Goal: Task Accomplishment & Management: Use online tool/utility

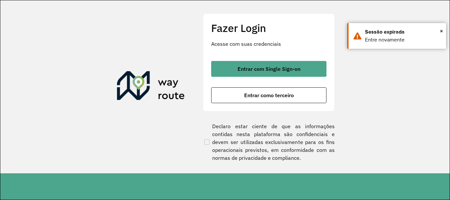
click at [293, 70] on span "Entrar com Single Sign-on" at bounding box center [268, 68] width 63 height 5
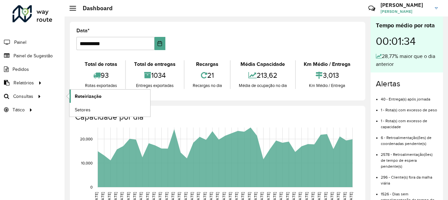
click at [113, 95] on link "Roteirização" at bounding box center [109, 96] width 81 height 13
click at [89, 109] on span "Setores" at bounding box center [83, 109] width 16 height 7
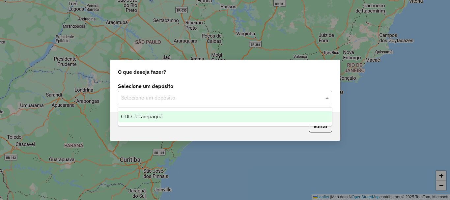
click at [171, 101] on div "Selecione um depósito" at bounding box center [225, 97] width 214 height 13
click at [157, 118] on span "CDD Jacarepaguá" at bounding box center [141, 117] width 41 height 6
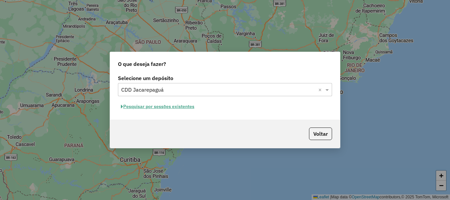
click at [149, 108] on button "Pesquisar por sessões existentes" at bounding box center [157, 106] width 79 height 10
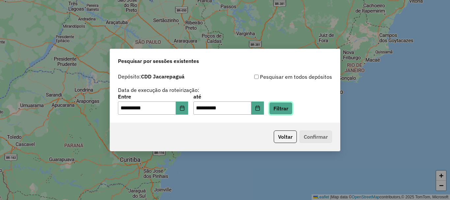
click at [292, 109] on button "Filtrar" at bounding box center [280, 108] width 23 height 13
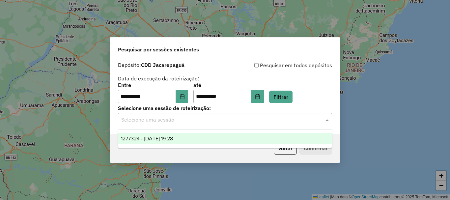
click at [152, 123] on div "Selecione uma sessão" at bounding box center [225, 119] width 214 height 13
drag, startPoint x: 150, startPoint y: 143, endPoint x: 115, endPoint y: 141, distance: 35.0
click at [115, 141] on div "Voltar Confirmar" at bounding box center [225, 148] width 230 height 28
click at [177, 121] on input "text" at bounding box center [218, 120] width 194 height 8
click at [173, 138] on span "1277324 - 17/09/2025 19:28" at bounding box center [147, 139] width 52 height 6
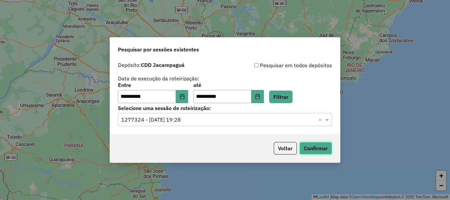
click at [311, 145] on button "Confirmar" at bounding box center [315, 148] width 33 height 13
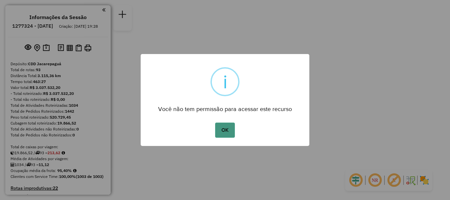
click at [225, 130] on button "OK" at bounding box center [224, 129] width 19 height 15
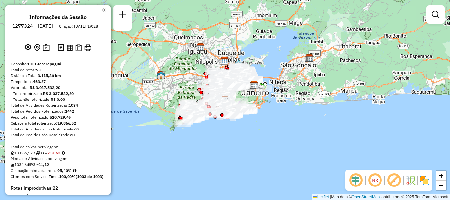
scroll to position [2726, 0]
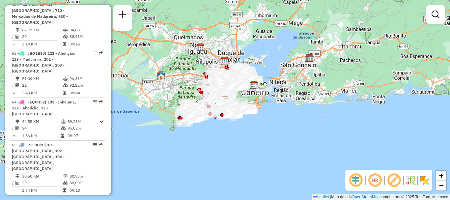
select select "**********"
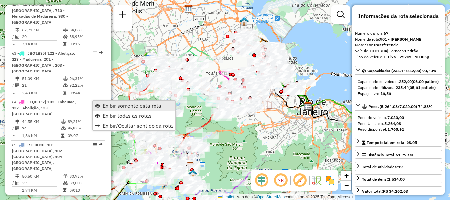
click at [142, 106] on span "Exibir somente esta rota" at bounding box center [132, 105] width 59 height 5
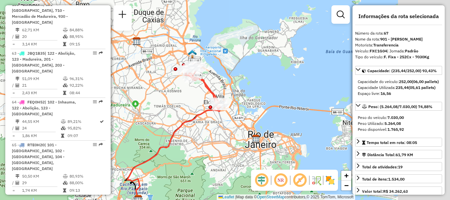
drag, startPoint x: 260, startPoint y: 61, endPoint x: 206, endPoint y: 94, distance: 63.6
click at [206, 94] on icon at bounding box center [203, 86] width 36 height 47
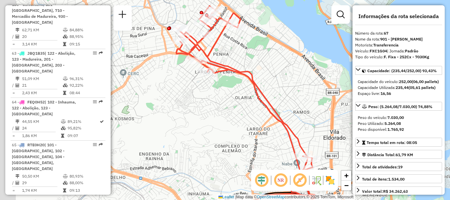
drag, startPoint x: 187, startPoint y: 85, endPoint x: 273, endPoint y: 74, distance: 85.9
click at [273, 74] on div "Janela de atendimento Grade de atendimento Capacidade Transportadoras Veículos …" at bounding box center [225, 100] width 450 height 200
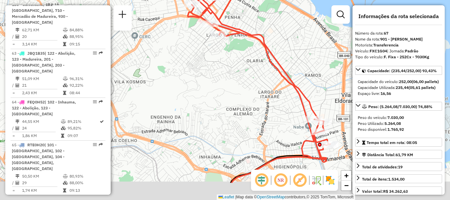
drag, startPoint x: 228, startPoint y: 97, endPoint x: 240, endPoint y: 60, distance: 38.6
click at [240, 60] on div "Janela de atendimento Grade de atendimento Capacidade Transportadoras Veículos …" at bounding box center [225, 100] width 450 height 200
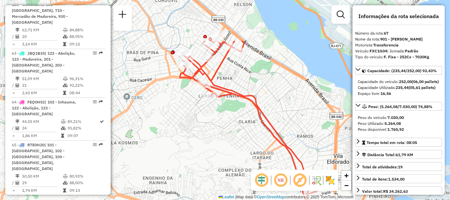
drag, startPoint x: 238, startPoint y: 87, endPoint x: 231, endPoint y: 149, distance: 63.3
click at [231, 149] on div "Janela de atendimento Grade de atendimento Capacidade Transportadoras Veículos …" at bounding box center [225, 100] width 450 height 200
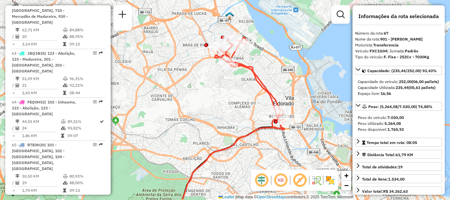
drag, startPoint x: 271, startPoint y: 90, endPoint x: 275, endPoint y: 69, distance: 21.1
click at [275, 69] on div "Janela de atendimento Grade de atendimento Capacidade Transportadoras Veículos …" at bounding box center [225, 100] width 450 height 200
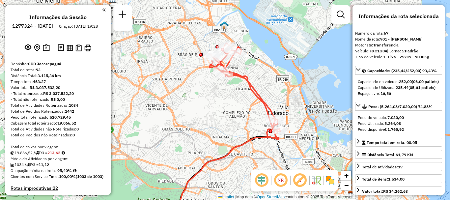
scroll to position [1805, 0]
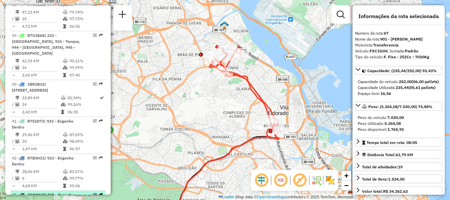
click at [46, 192] on span "| 921 - Engenho Novo, 922 - Meier, 923 - [GEOGRAPHIC_DATA]" at bounding box center [43, 200] width 62 height 17
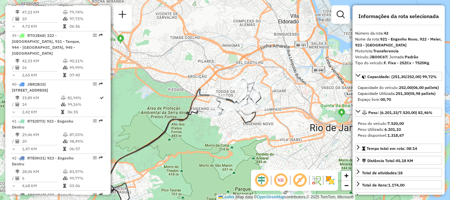
drag, startPoint x: 266, startPoint y: 70, endPoint x: 221, endPoint y: 123, distance: 69.6
click at [221, 123] on div "Janela de atendimento Grade de atendimento Capacidade Transportadoras Veículos …" at bounding box center [225, 100] width 450 height 200
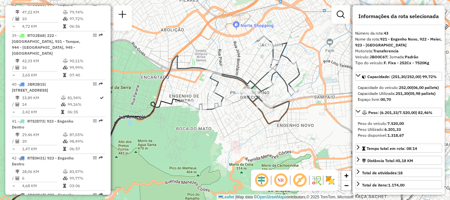
drag, startPoint x: 248, startPoint y: 104, endPoint x: 288, endPoint y: 86, distance: 43.8
click at [288, 86] on icon at bounding box center [245, 80] width 110 height 88
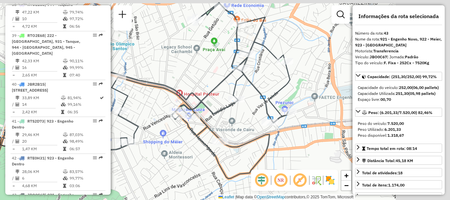
drag, startPoint x: 267, startPoint y: 123, endPoint x: 188, endPoint y: 141, distance: 81.1
click at [188, 141] on icon at bounding box center [180, 91] width 219 height 176
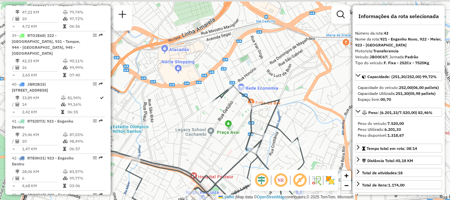
drag, startPoint x: 200, startPoint y: 50, endPoint x: 225, endPoint y: 129, distance: 83.0
click at [225, 129] on div "Janela de atendimento Grade de atendimento Capacidade Transportadoras Veículos …" at bounding box center [225, 100] width 450 height 200
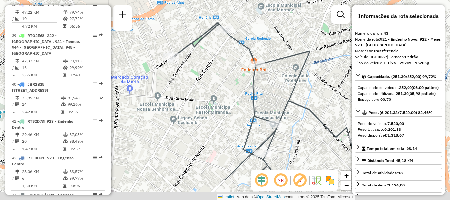
drag, startPoint x: 248, startPoint y: 85, endPoint x: 220, endPoint y: 16, distance: 74.6
click at [220, 16] on div "Janela de atendimento Grade de atendimento Capacidade Transportadoras Veículos …" at bounding box center [225, 100] width 450 height 200
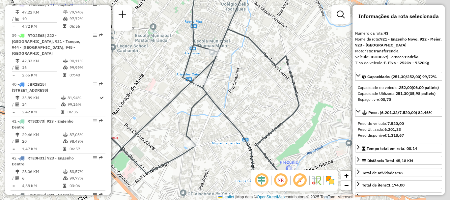
drag, startPoint x: 241, startPoint y: 92, endPoint x: 187, endPoint y: 50, distance: 68.5
click at [187, 50] on div "Rota 43 - Placa JBO0C67 55038635 - [PERSON_NAME] BAR E Janela de atendimento Gr…" at bounding box center [225, 100] width 450 height 200
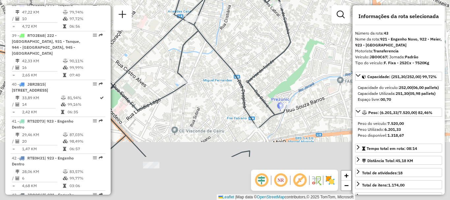
drag, startPoint x: 225, startPoint y: 128, endPoint x: 217, endPoint y: 56, distance: 72.3
click at [217, 56] on div "Rota 43 - Placa JBO0C67 55038635 - [PERSON_NAME] BAR E Janela de atendimento Gr…" at bounding box center [225, 100] width 450 height 200
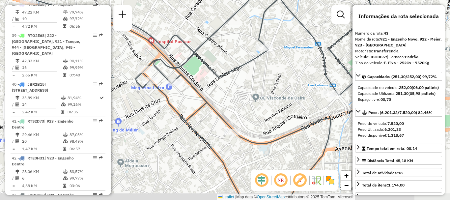
drag, startPoint x: 200, startPoint y: 109, endPoint x: 281, endPoint y: 85, distance: 84.5
click at [281, 85] on div "Rota 43 - Placa JBO0C67 55038635 - [PERSON_NAME] BAR E Janela de atendimento Gr…" at bounding box center [225, 100] width 450 height 200
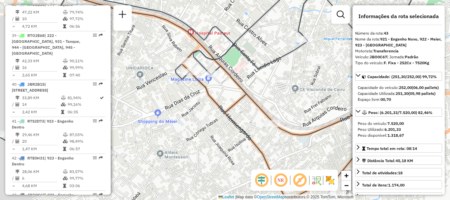
drag, startPoint x: 232, startPoint y: 94, endPoint x: 272, endPoint y: 85, distance: 40.4
click at [272, 85] on div "Rota 43 - Placa JBO0C67 55038635 - [PERSON_NAME] BAR E Janela de atendimento Gr…" at bounding box center [225, 100] width 450 height 200
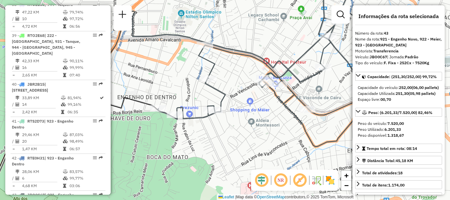
drag, startPoint x: 163, startPoint y: 69, endPoint x: 188, endPoint y: 80, distance: 26.8
click at [188, 80] on div "Rota 43 - Placa JBO0C67 55038635 - [PERSON_NAME] BAR E Janela de atendimento Gr…" at bounding box center [225, 100] width 450 height 200
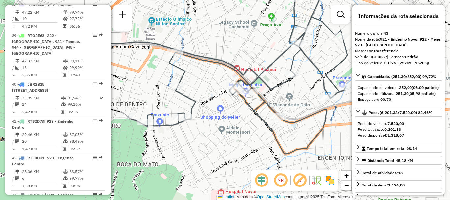
drag, startPoint x: 247, startPoint y: 94, endPoint x: 213, endPoint y: 103, distance: 35.4
click at [213, 103] on div "Rota 43 - Placa JBO0C67 55038635 - [PERSON_NAME] BAR E Janela de atendimento Gr…" at bounding box center [225, 100] width 450 height 200
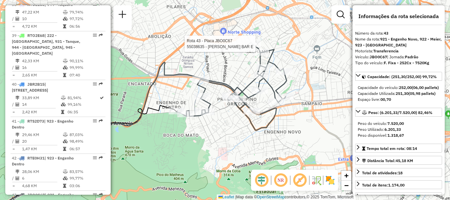
click at [328, 181] on img at bounding box center [330, 180] width 11 height 11
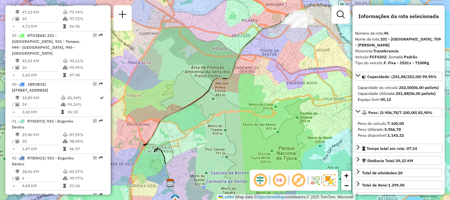
drag, startPoint x: 290, startPoint y: 55, endPoint x: 226, endPoint y: 104, distance: 80.3
click at [226, 104] on div "Janela de atendimento Grade de atendimento Capacidade Transportadoras Veículos …" at bounding box center [225, 100] width 450 height 200
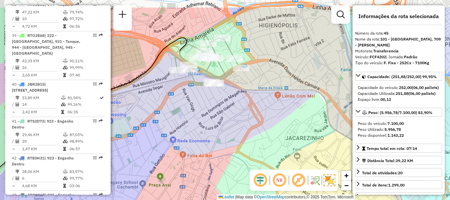
drag, startPoint x: 236, startPoint y: 62, endPoint x: 247, endPoint y: 90, distance: 29.7
click at [247, 90] on div "Janela de atendimento Grade de atendimento Capacidade Transportadoras Veículos …" at bounding box center [225, 100] width 450 height 200
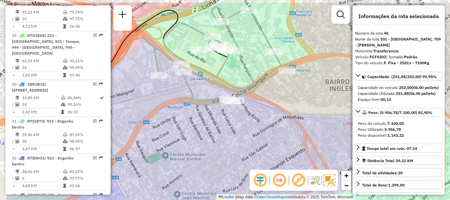
drag, startPoint x: 183, startPoint y: 58, endPoint x: 235, endPoint y: 81, distance: 56.5
click at [235, 81] on div "Janela de atendimento Grade de atendimento Capacidade Transportadoras Veículos …" at bounding box center [225, 100] width 450 height 200
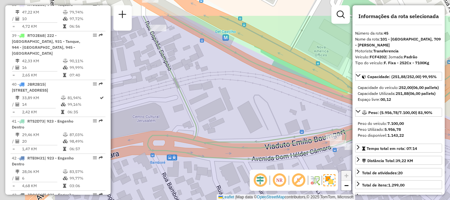
drag, startPoint x: 198, startPoint y: 82, endPoint x: 301, endPoint y: 119, distance: 110.0
click at [301, 119] on div "Janela de atendimento Grade de atendimento Capacidade Transportadoras Veículos …" at bounding box center [225, 100] width 450 height 200
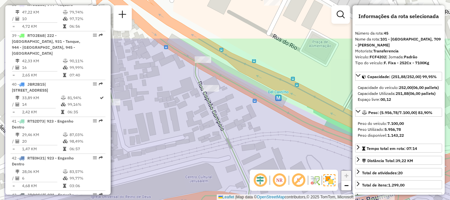
drag, startPoint x: 195, startPoint y: 73, endPoint x: 251, endPoint y: 132, distance: 81.0
click at [245, 132] on div "Janela de atendimento Grade de atendimento Capacidade Transportadoras Veículos …" at bounding box center [225, 100] width 450 height 200
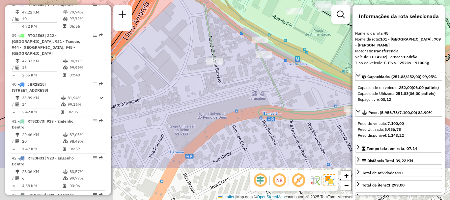
drag, startPoint x: 226, startPoint y: 135, endPoint x: 259, endPoint y: 83, distance: 61.9
click at [259, 83] on div "Janela de atendimento Grade de atendimento Capacidade Transportadoras Veículos …" at bounding box center [225, 100] width 450 height 200
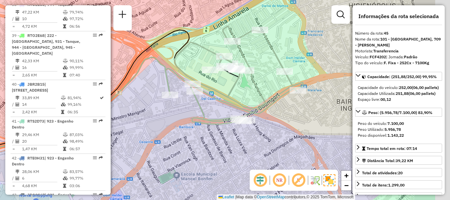
drag, startPoint x: 259, startPoint y: 104, endPoint x: 200, endPoint y: 114, distance: 60.5
click at [200, 114] on icon at bounding box center [234, 75] width 138 height 98
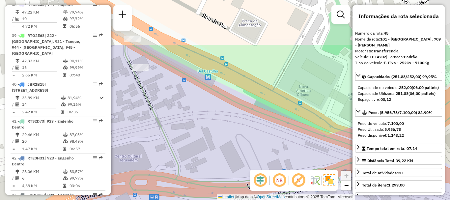
drag, startPoint x: 240, startPoint y: 94, endPoint x: 295, endPoint y: 170, distance: 93.1
click at [295, 170] on hb-router-mapa "Informações da Sessão 1277324 - [DATE] Criação: [DATE] 19:28 Depósito: CDD Jaca…" at bounding box center [225, 100] width 450 height 200
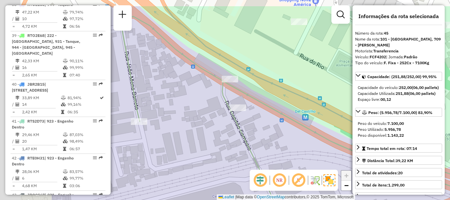
drag, startPoint x: 175, startPoint y: 129, endPoint x: 257, endPoint y: 155, distance: 85.8
click at [257, 155] on icon at bounding box center [356, 122] width 470 height 232
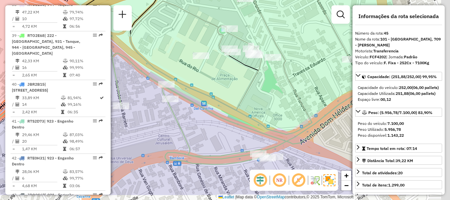
drag, startPoint x: 329, startPoint y: 139, endPoint x: 244, endPoint y: 115, distance: 88.8
click at [244, 115] on icon at bounding box center [250, 66] width 276 height 196
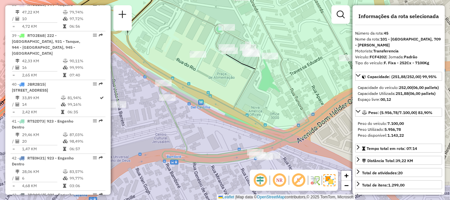
drag, startPoint x: 302, startPoint y: 133, endPoint x: 223, endPoint y: 118, distance: 80.4
click at [223, 118] on icon at bounding box center [247, 71] width 276 height 184
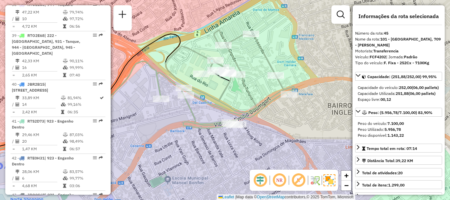
click at [193, 183] on div "Janela de atendimento Grade de atendimento Capacidade Transportadoras Veículos …" at bounding box center [225, 100] width 450 height 200
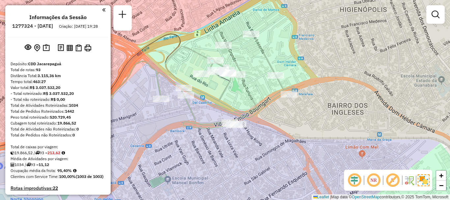
scroll to position [2609, 0]
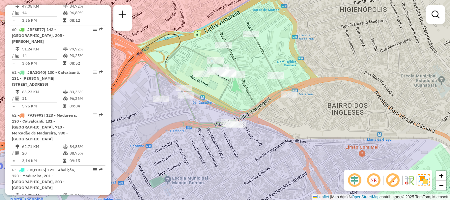
select select "**********"
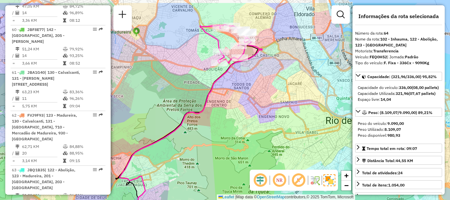
drag, startPoint x: 233, startPoint y: 44, endPoint x: 197, endPoint y: 67, distance: 42.6
click at [197, 67] on div "Janela de atendimento Grade de atendimento Capacidade Transportadoras Veículos …" at bounding box center [225, 100] width 450 height 200
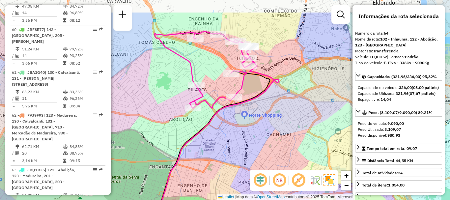
drag, startPoint x: 231, startPoint y: 52, endPoint x: 246, endPoint y: 84, distance: 35.9
click at [246, 84] on icon at bounding box center [203, 70] width 99 height 76
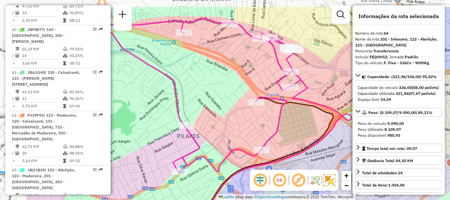
drag, startPoint x: 247, startPoint y: 43, endPoint x: 318, endPoint y: 70, distance: 76.3
click at [318, 70] on div "Janela de atendimento Grade de atendimento Capacidade Transportadoras Veículos …" at bounding box center [225, 100] width 450 height 200
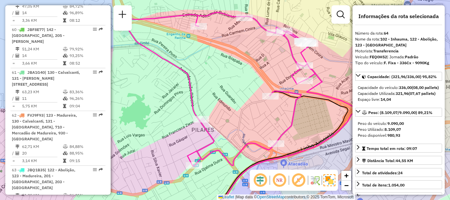
drag, startPoint x: 319, startPoint y: 79, endPoint x: 333, endPoint y: 73, distance: 15.7
click at [333, 73] on div "Janela de atendimento Grade de atendimento Capacidade Transportadoras Veículos …" at bounding box center [225, 100] width 450 height 200
